Goal: Transaction & Acquisition: Obtain resource

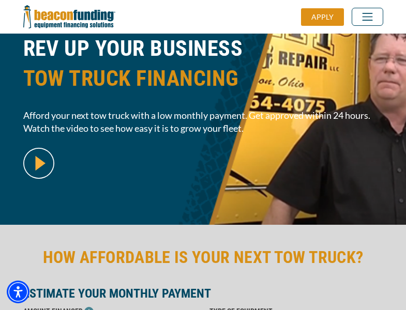
scroll to position [253, 0]
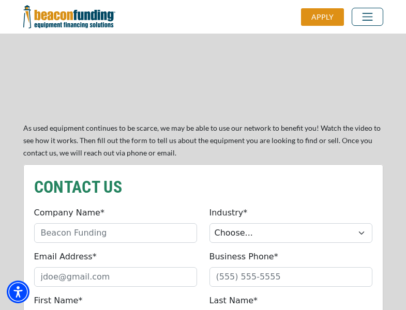
scroll to position [824, 0]
